Goal: Transaction & Acquisition: Book appointment/travel/reservation

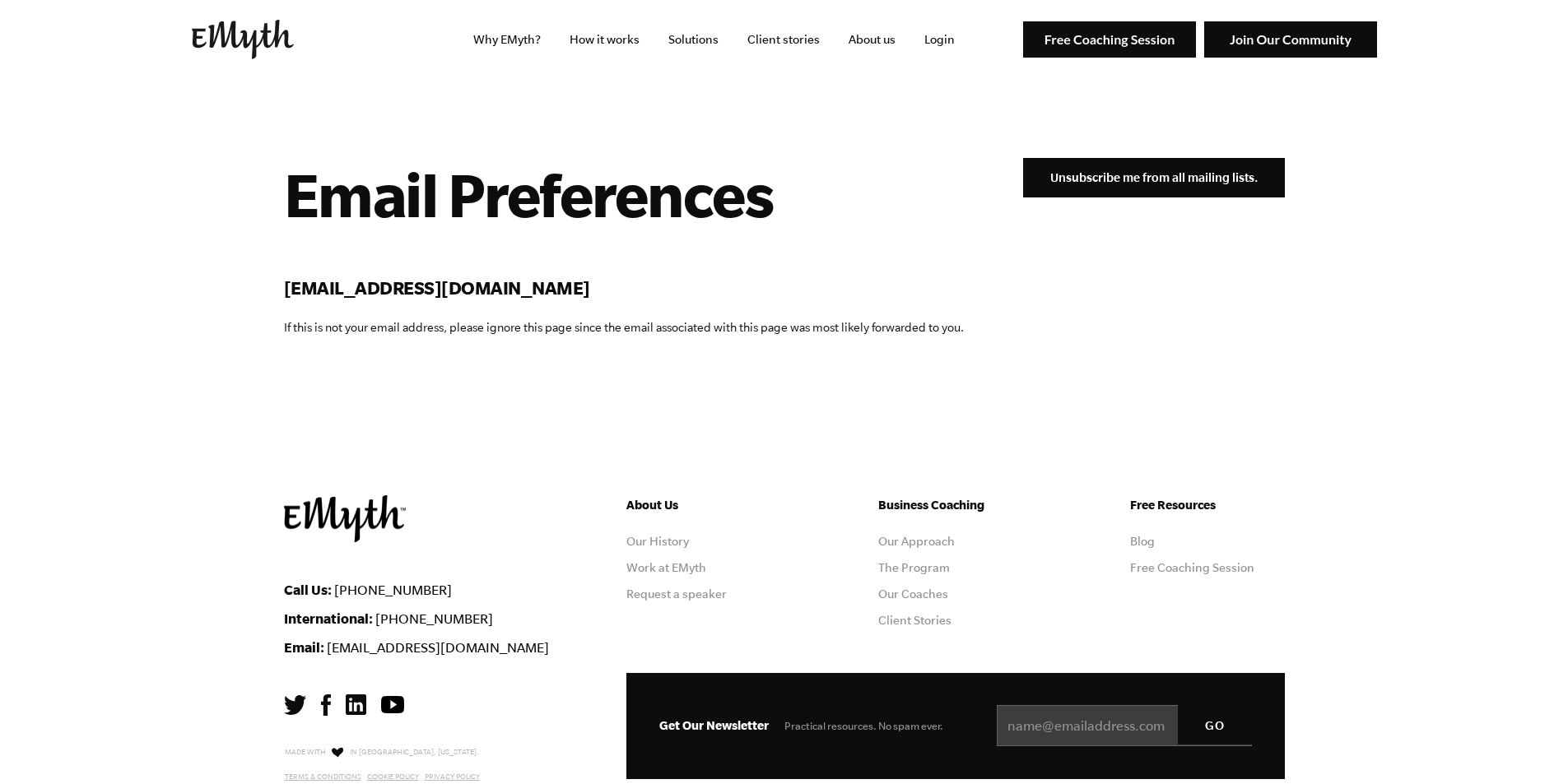
click at [1132, 37] on img at bounding box center [1110, 40] width 173 height 37
